Goal: Browse casually

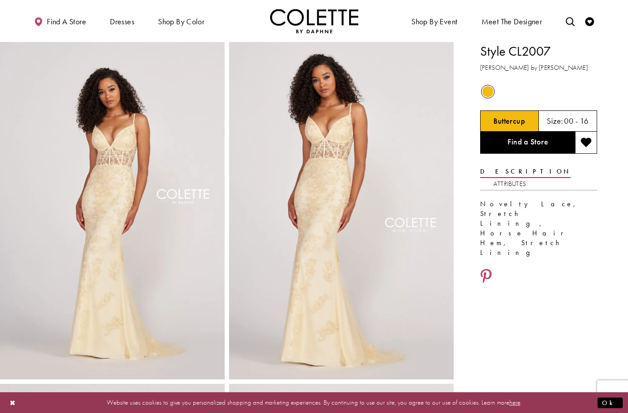
click at [305, 16] on img "Visit Home Page" at bounding box center [314, 21] width 88 height 24
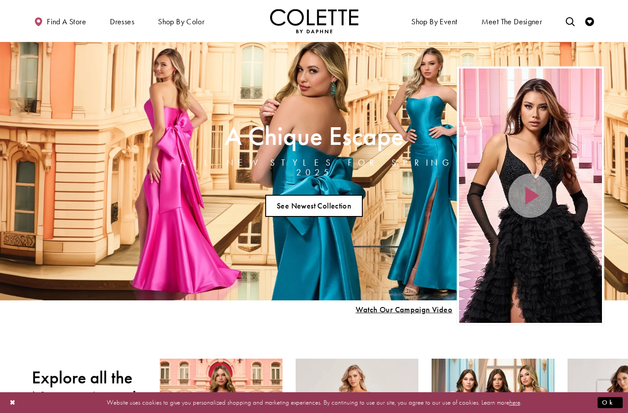
click at [326, 202] on link "See Newest Collection" at bounding box center [314, 206] width 98 height 22
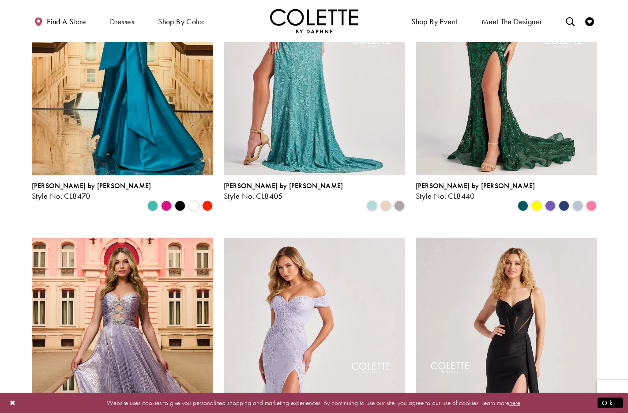
scroll to position [358, 0]
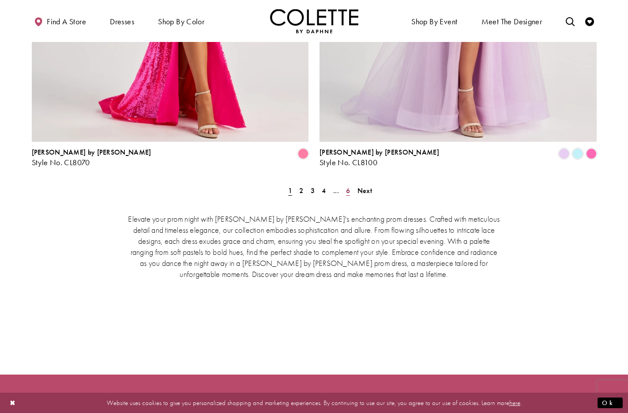
click at [348, 186] on span "6" at bounding box center [348, 190] width 4 height 9
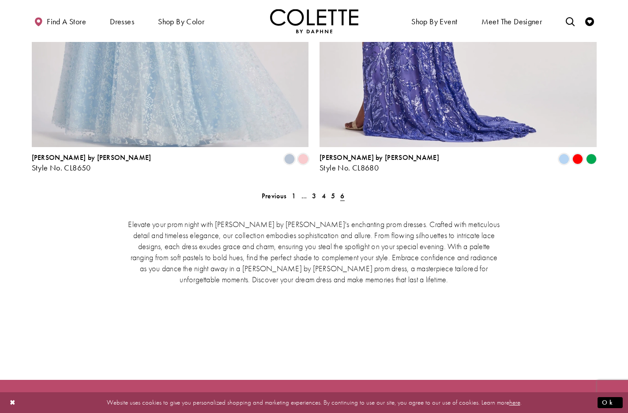
scroll to position [1502, 0]
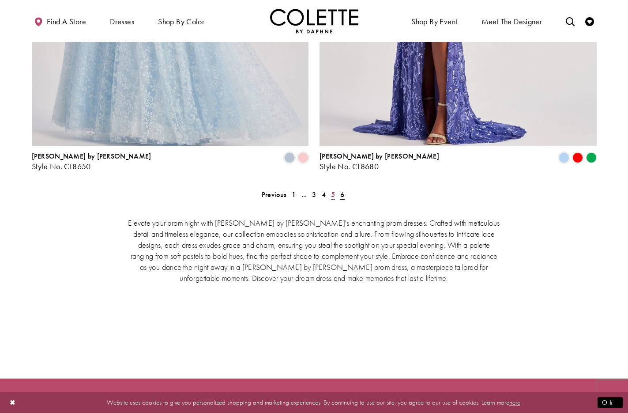
click at [331, 188] on link "5" at bounding box center [332, 194] width 9 height 13
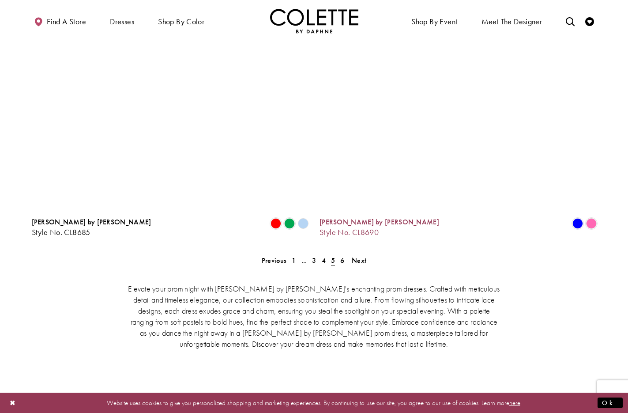
scroll to position [1760, 0]
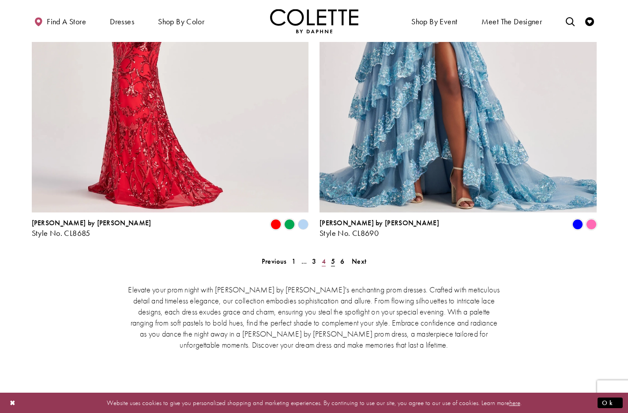
click at [324, 256] on span "4" at bounding box center [324, 260] width 4 height 9
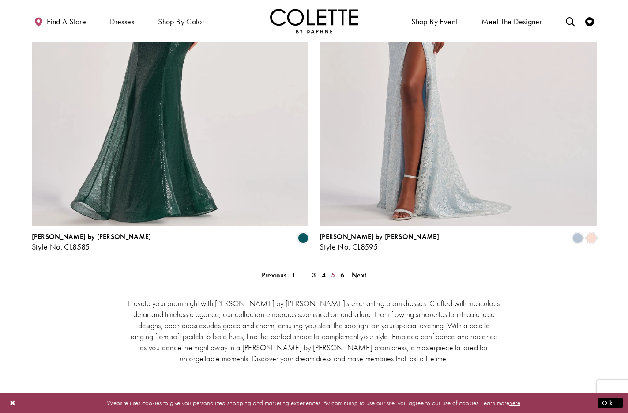
scroll to position [1745, 0]
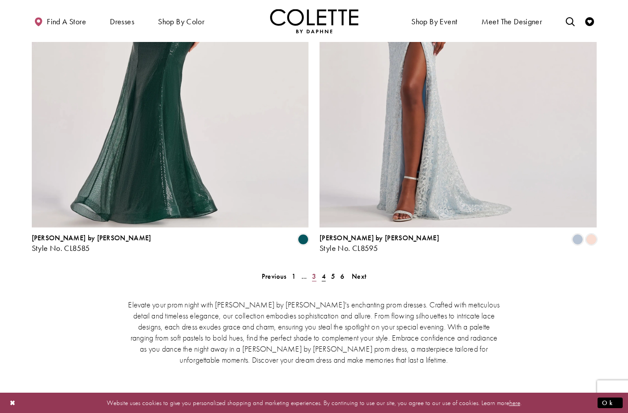
click at [314, 271] on span "3" at bounding box center [314, 275] width 4 height 9
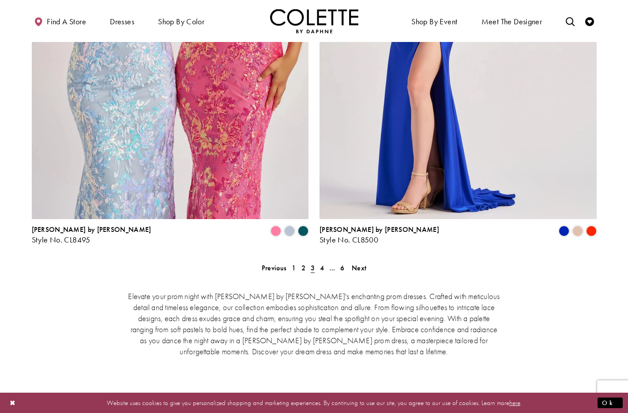
scroll to position [1751, 0]
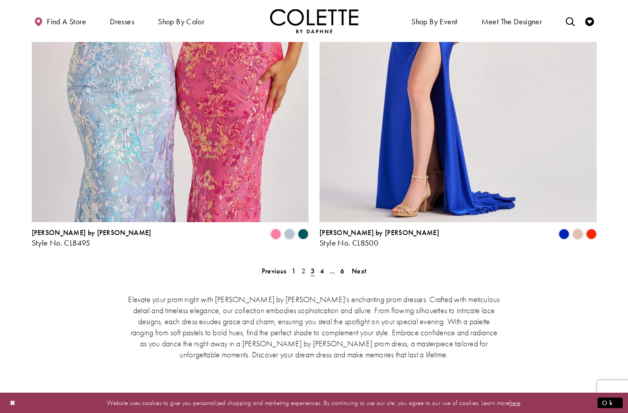
drag, startPoint x: 303, startPoint y: 228, endPoint x: 361, endPoint y: 271, distance: 72.6
click at [303, 266] on span "2" at bounding box center [303, 270] width 4 height 9
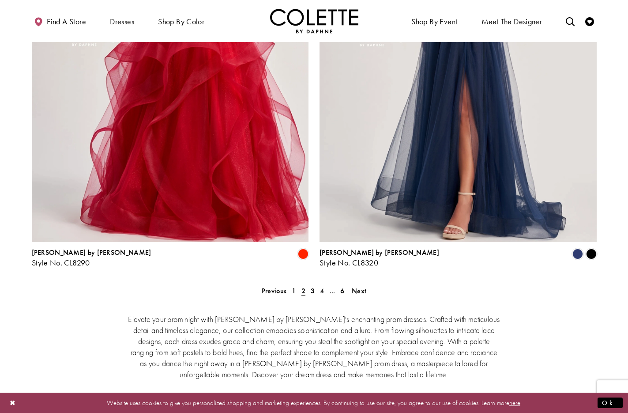
scroll to position [1722, 0]
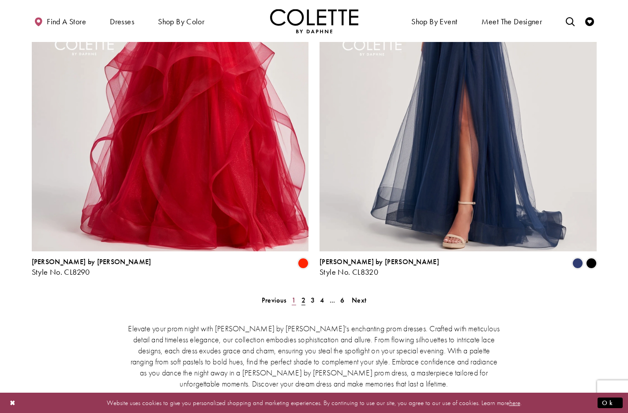
click at [295, 295] on span "1" at bounding box center [294, 299] width 4 height 9
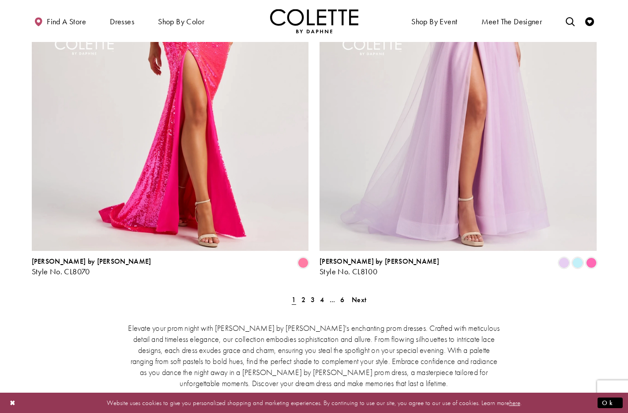
scroll to position [1726, 0]
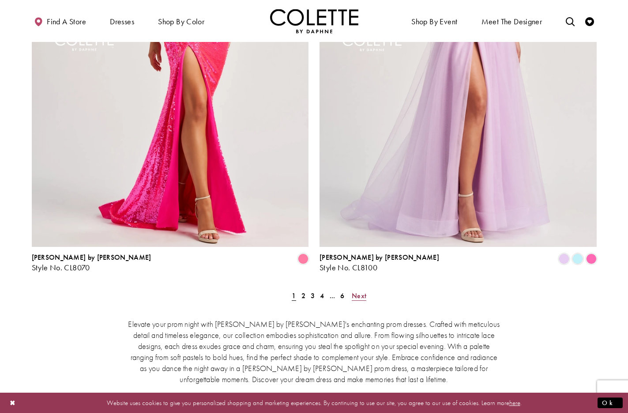
click at [363, 291] on span "Next" at bounding box center [359, 295] width 15 height 9
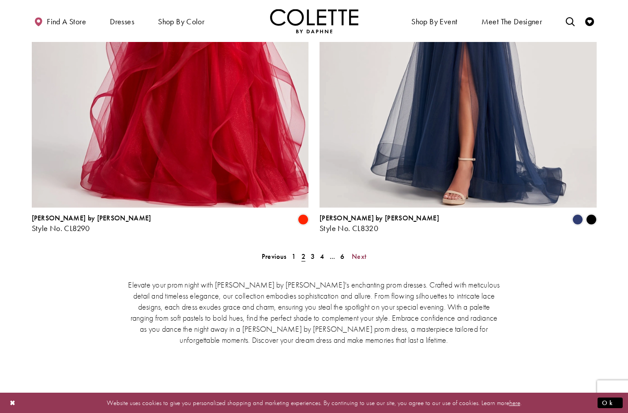
scroll to position [1764, 0]
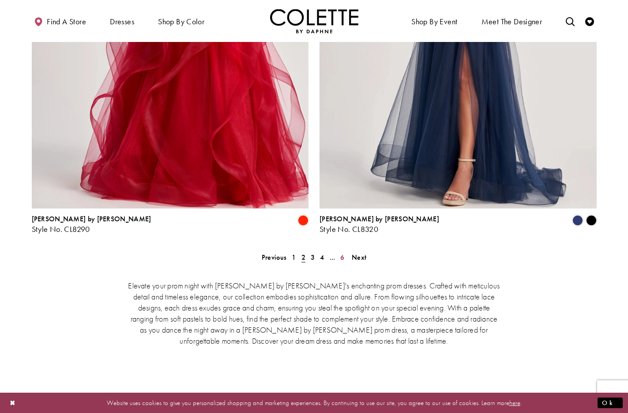
drag, startPoint x: 342, startPoint y: 213, endPoint x: 357, endPoint y: 237, distance: 27.7
click at [342, 252] on span "6" at bounding box center [342, 256] width 4 height 9
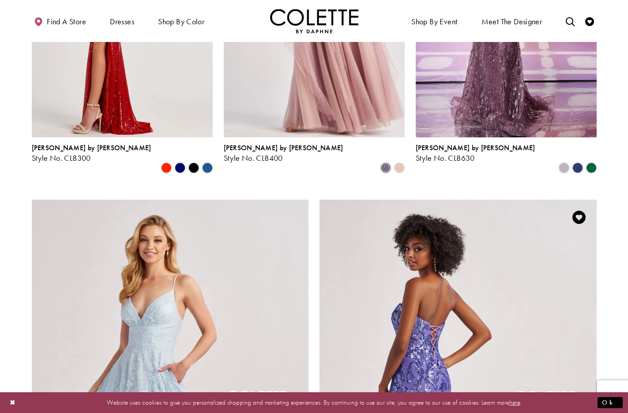
click at [451, 276] on img "Visit Colette by Daphne Style No. CL8680 Page" at bounding box center [458, 400] width 277 height 403
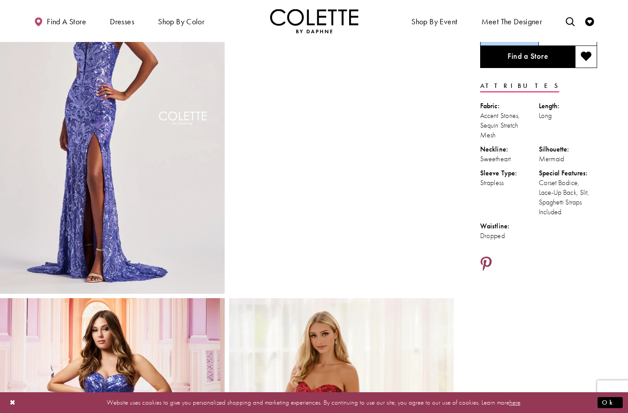
scroll to position [86, 0]
click at [486, 257] on icon "Share using Pinterest - Opens in new tab" at bounding box center [486, 263] width 11 height 15
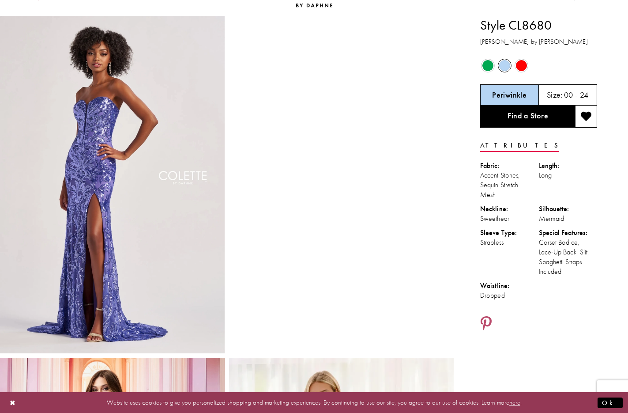
scroll to position [0, 0]
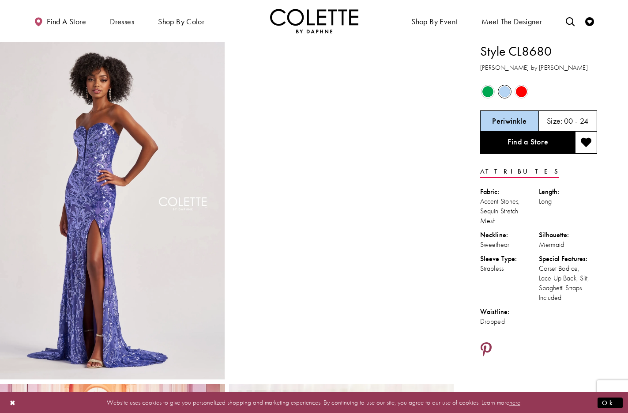
click at [487, 345] on icon "Share using Pinterest - Opens in new tab" at bounding box center [486, 349] width 11 height 15
click at [486, 345] on icon "Share using Pinterest - Opens in new tab" at bounding box center [486, 349] width 11 height 15
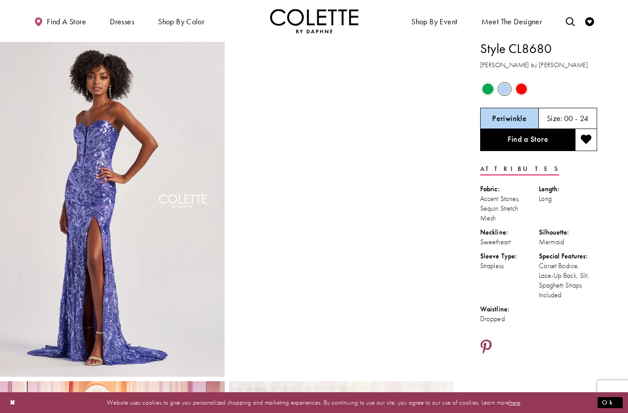
click at [485, 345] on icon "Share using Pinterest - Opens in new tab" at bounding box center [486, 346] width 11 height 15
click at [489, 90] on span "Product color controls state depends on size chosen" at bounding box center [487, 88] width 11 height 11
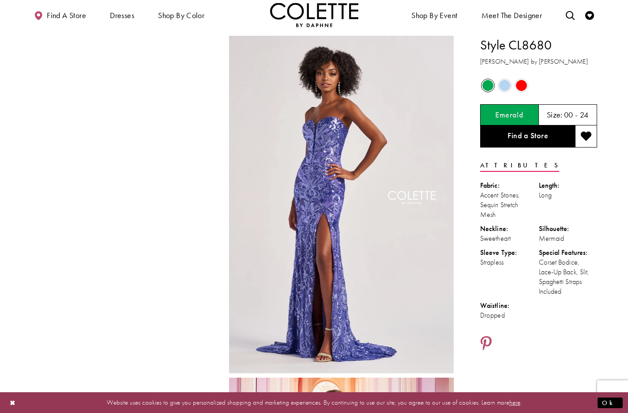
scroll to position [0, 0]
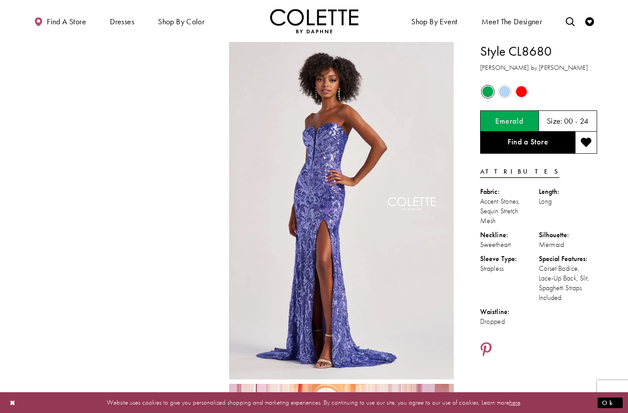
click at [524, 93] on span "Product color controls state depends on size chosen" at bounding box center [521, 91] width 11 height 11
